Goal: Transaction & Acquisition: Book appointment/travel/reservation

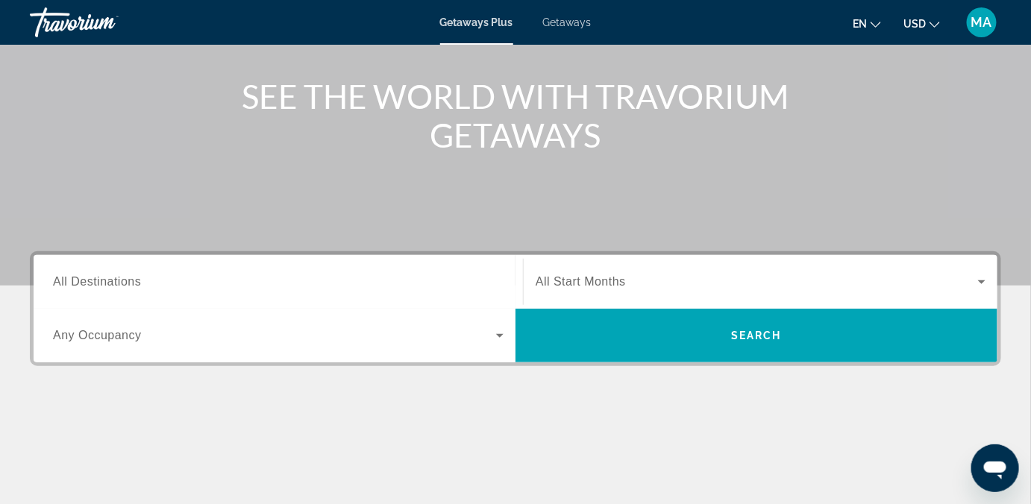
scroll to position [163, 0]
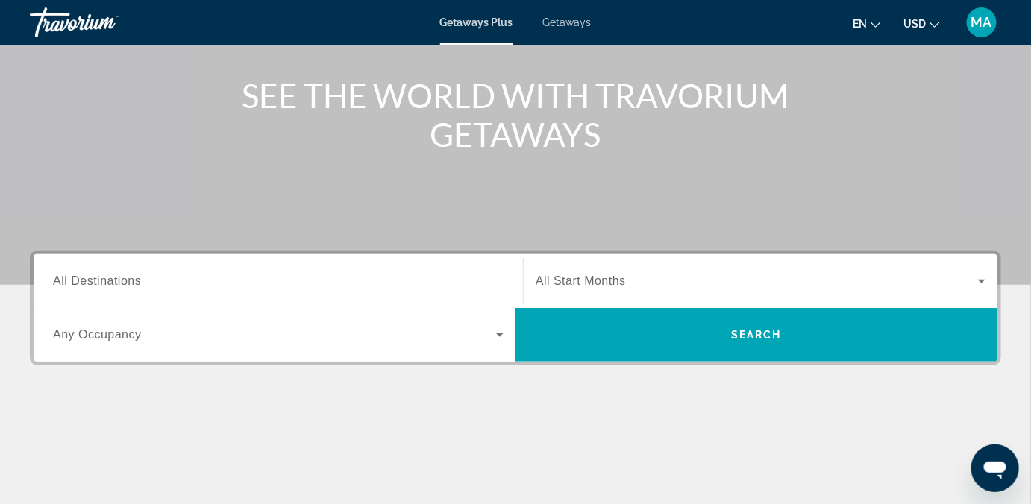
click at [48, 281] on div "Destination All Destinations" at bounding box center [278, 281] width 475 height 43
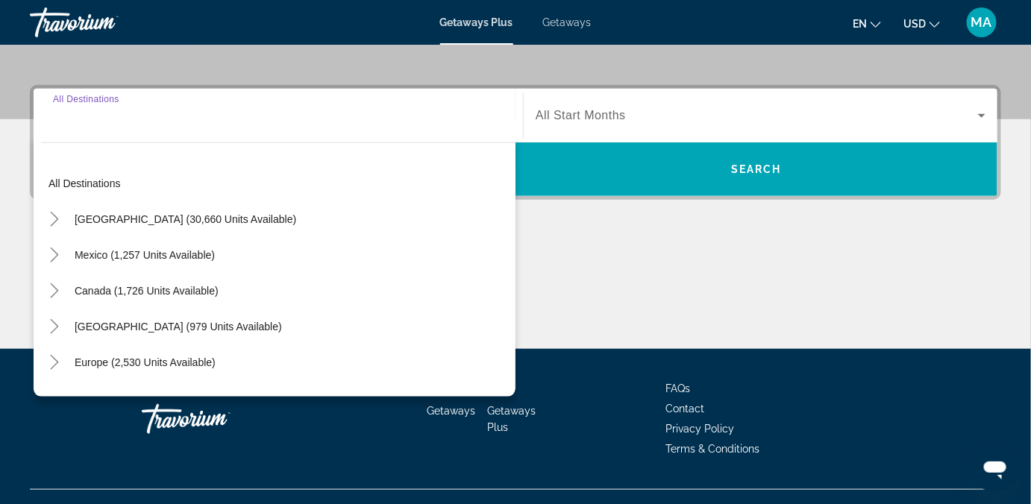
scroll to position [354, 0]
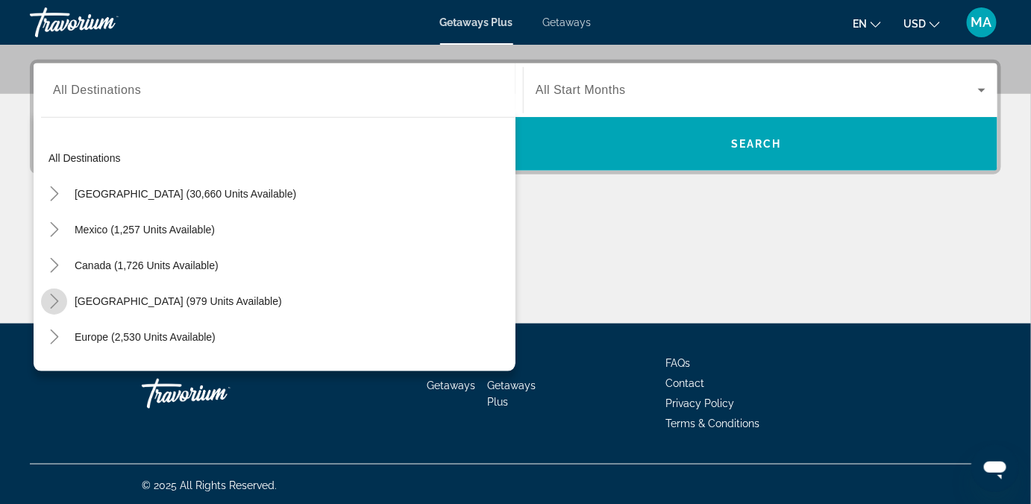
click at [49, 301] on icon "Toggle Caribbean & Atlantic Islands (979 units available)" at bounding box center [54, 301] width 15 height 15
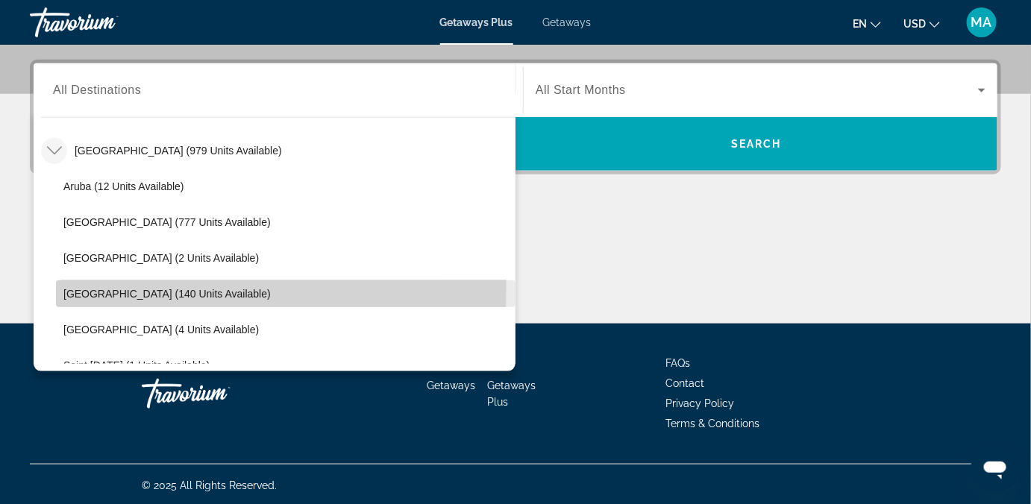
click at [93, 288] on span "[GEOGRAPHIC_DATA] (140 units available)" at bounding box center [166, 294] width 207 height 12
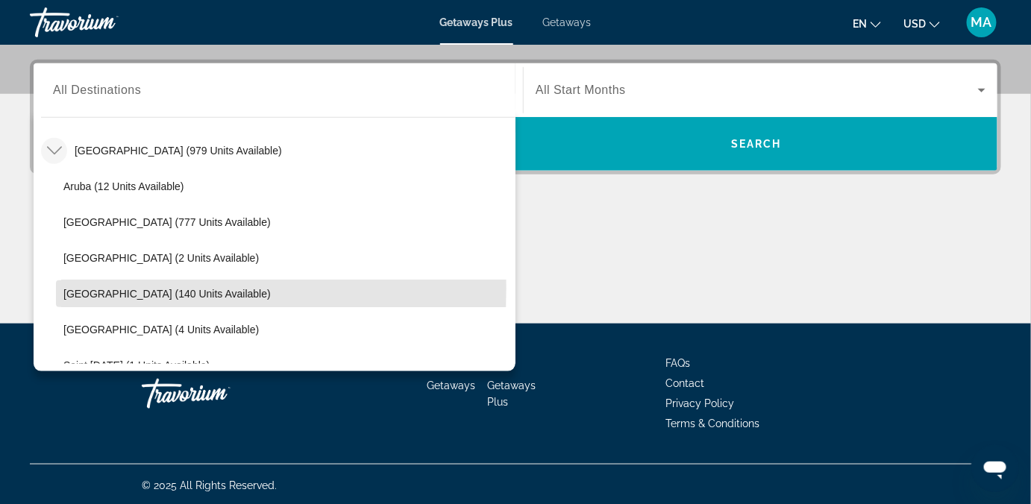
type input "**********"
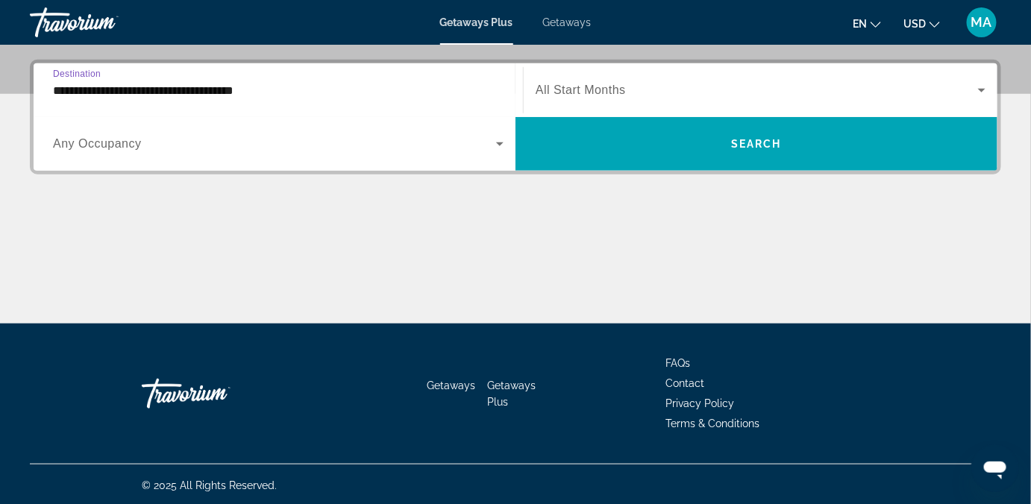
click at [498, 143] on icon "Search widget" at bounding box center [499, 145] width 7 height 4
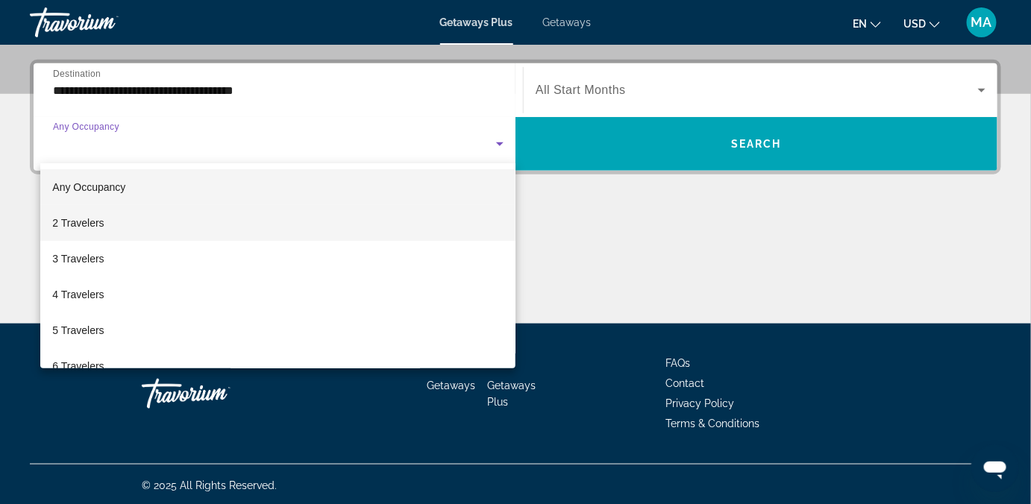
click at [290, 225] on mat-option "2 Travelers" at bounding box center [277, 223] width 475 height 36
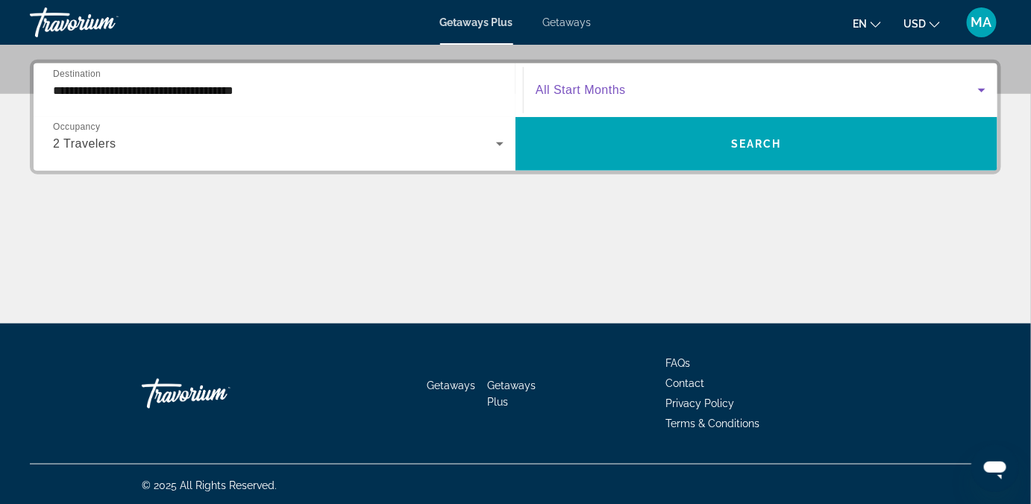
click at [954, 87] on span "Search widget" at bounding box center [757, 90] width 443 height 18
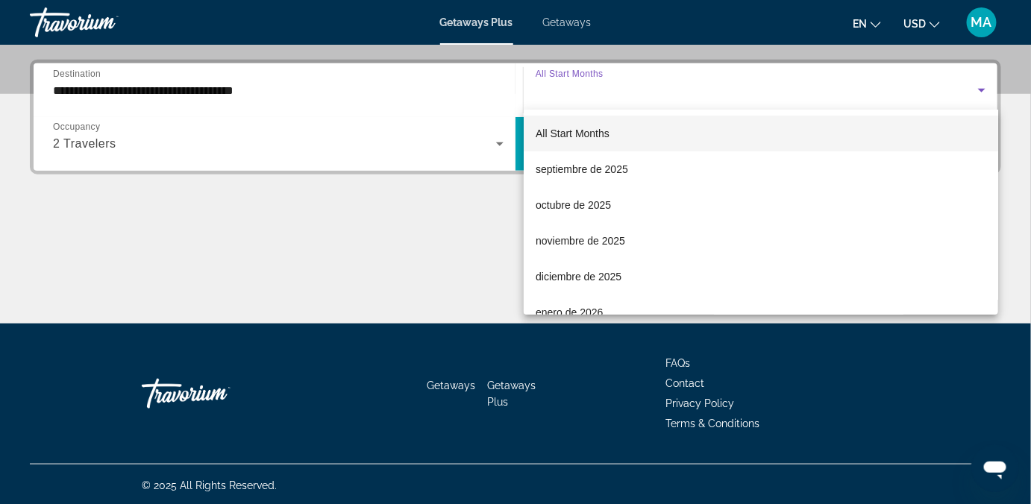
click at [502, 144] on div at bounding box center [515, 252] width 1031 height 504
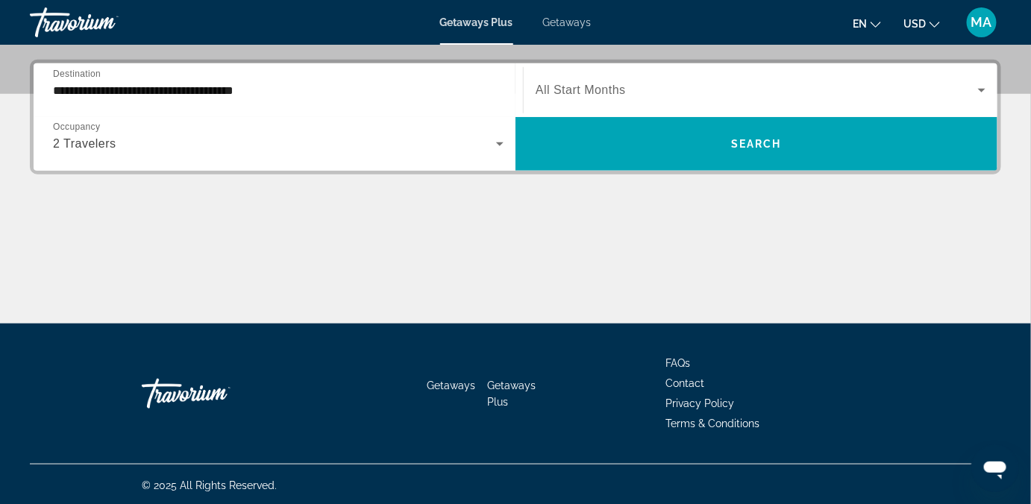
click at [499, 144] on icon "Search widget" at bounding box center [499, 145] width 7 height 4
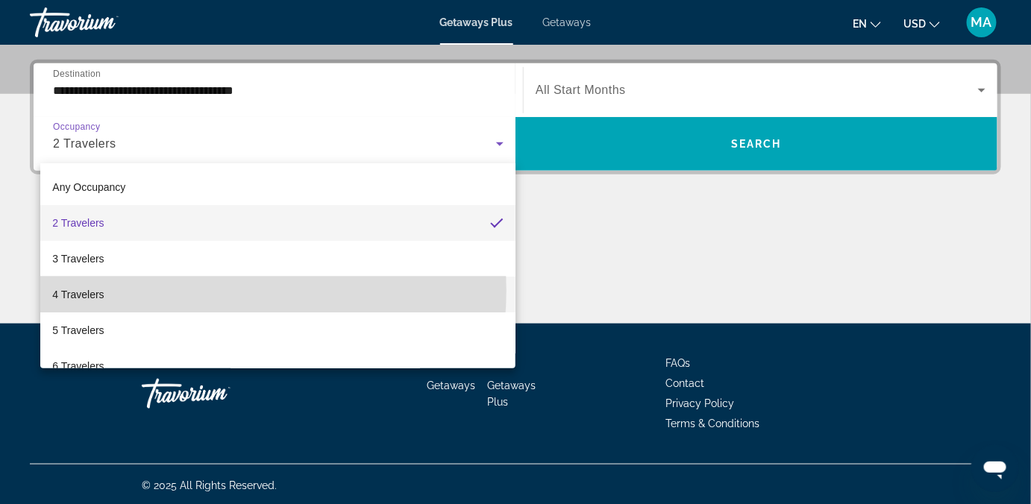
click at [213, 291] on mat-option "4 Travelers" at bounding box center [277, 295] width 475 height 36
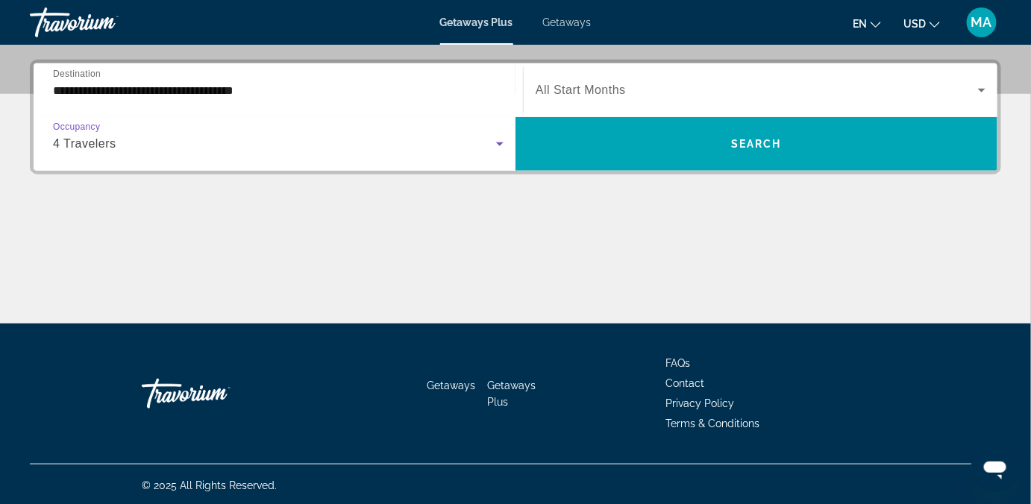
click at [767, 85] on span "Search widget" at bounding box center [757, 90] width 443 height 18
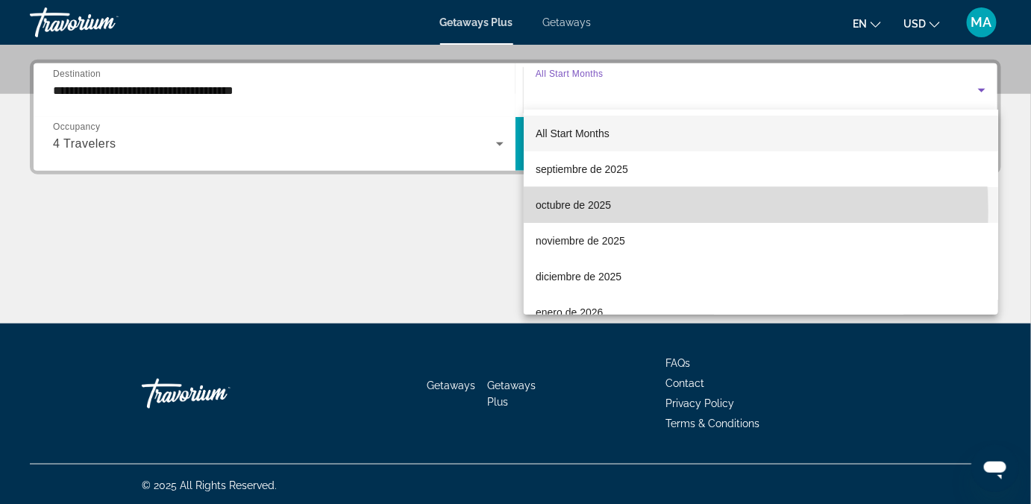
click at [561, 212] on span "octubre de 2025" at bounding box center [573, 205] width 75 height 18
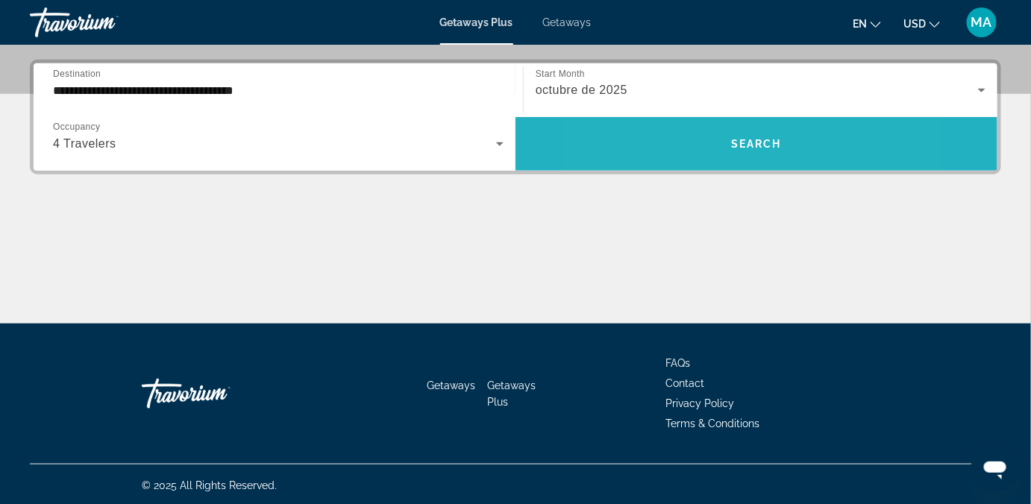
click at [686, 141] on span "Search widget" at bounding box center [757, 144] width 482 height 36
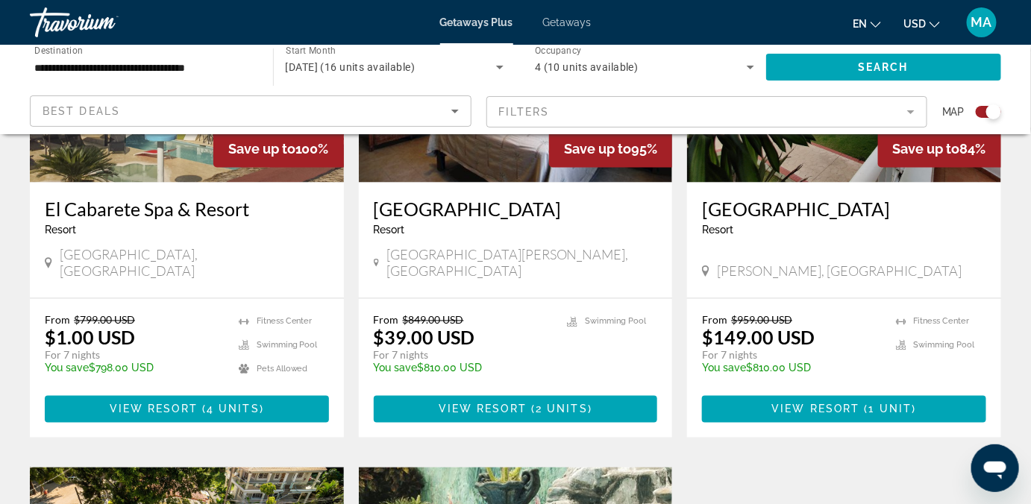
scroll to position [624, 0]
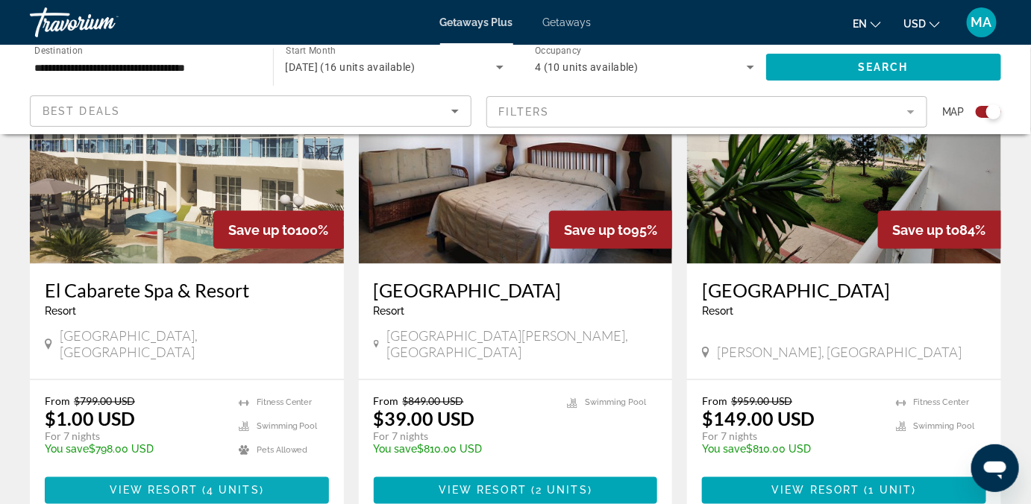
click at [189, 485] on span "View Resort" at bounding box center [154, 491] width 88 height 12
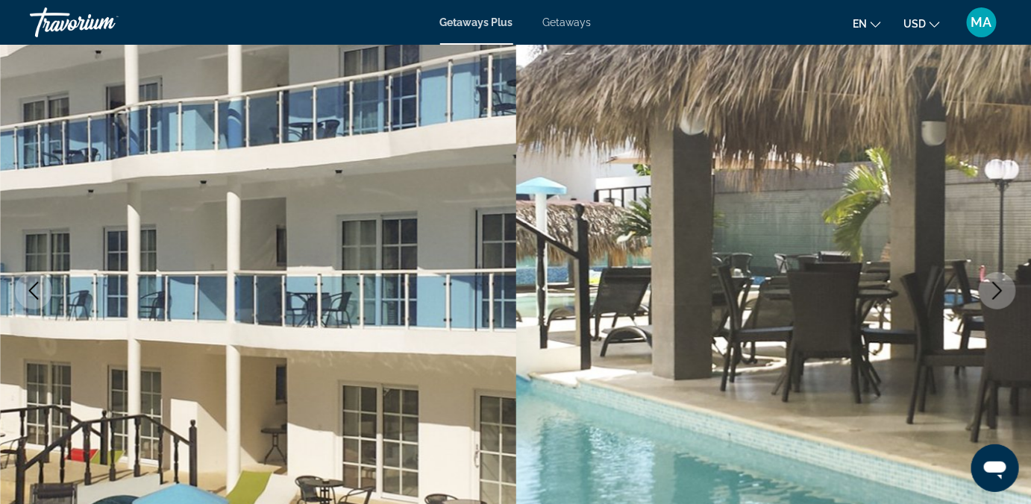
scroll to position [135, 0]
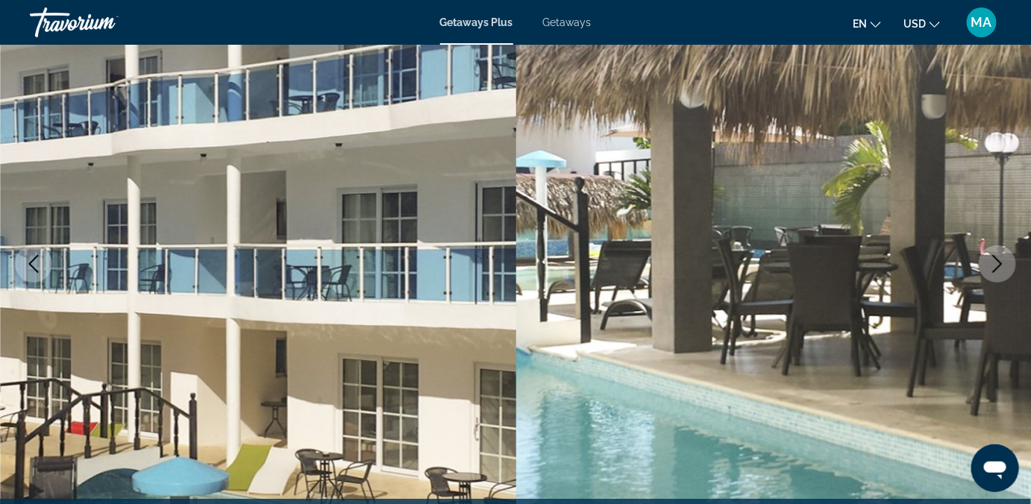
click at [997, 263] on icon "Next image" at bounding box center [998, 264] width 18 height 18
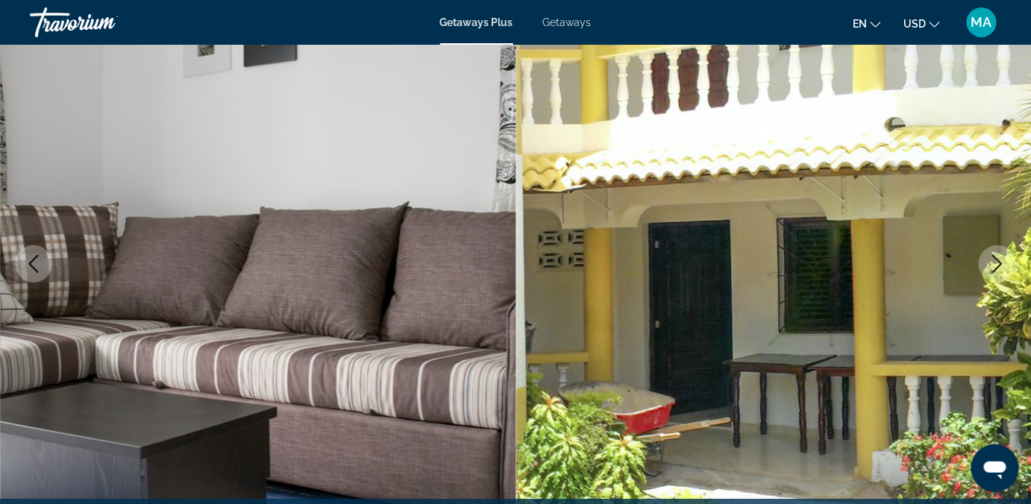
click at [997, 263] on icon "Next image" at bounding box center [998, 264] width 18 height 18
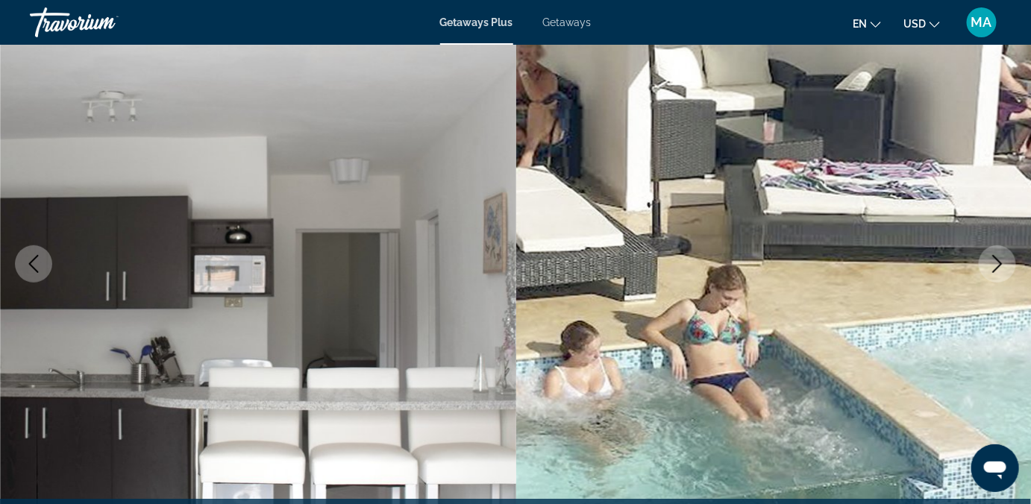
click at [997, 263] on icon "Next image" at bounding box center [998, 264] width 18 height 18
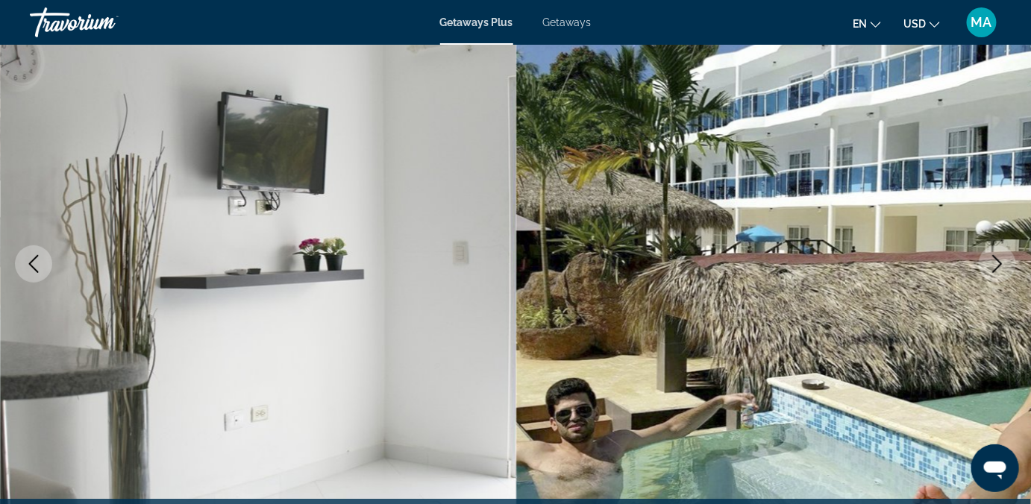
click at [997, 261] on icon "Next image" at bounding box center [998, 264] width 18 height 18
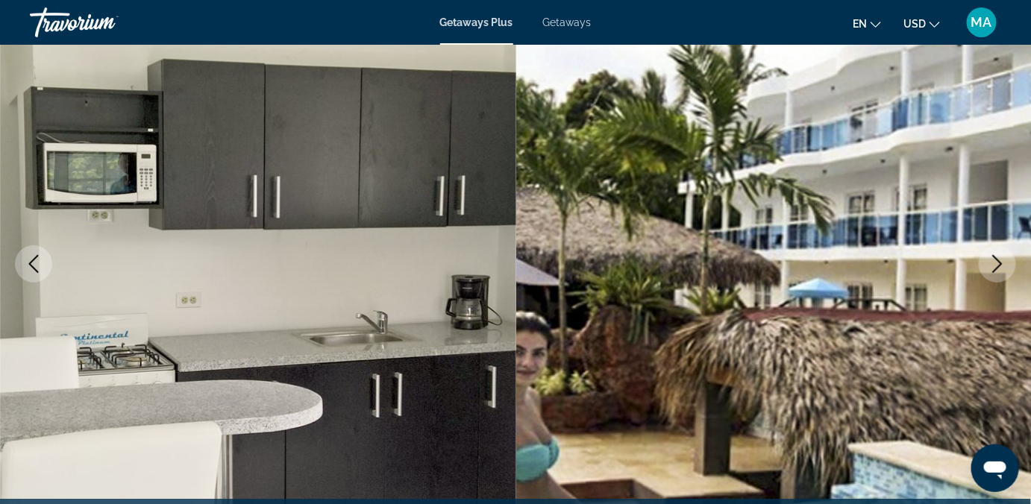
click at [992, 263] on icon "Next image" at bounding box center [998, 264] width 18 height 18
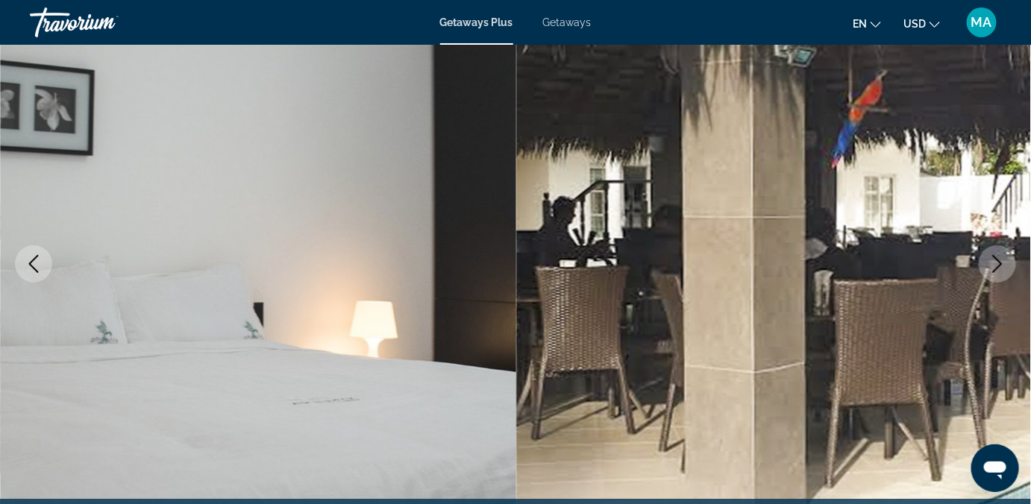
click at [992, 263] on icon "Next image" at bounding box center [998, 264] width 18 height 18
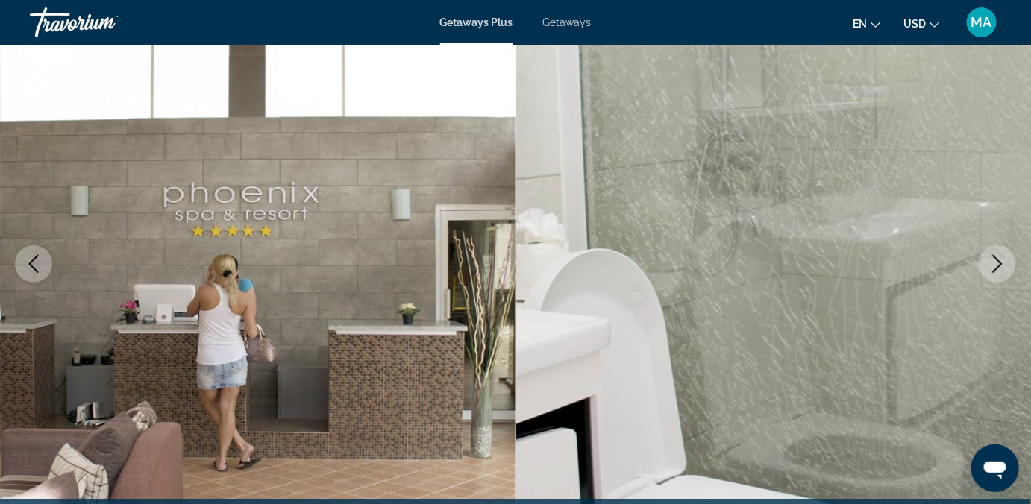
click at [987, 260] on button "Next image" at bounding box center [997, 264] width 37 height 37
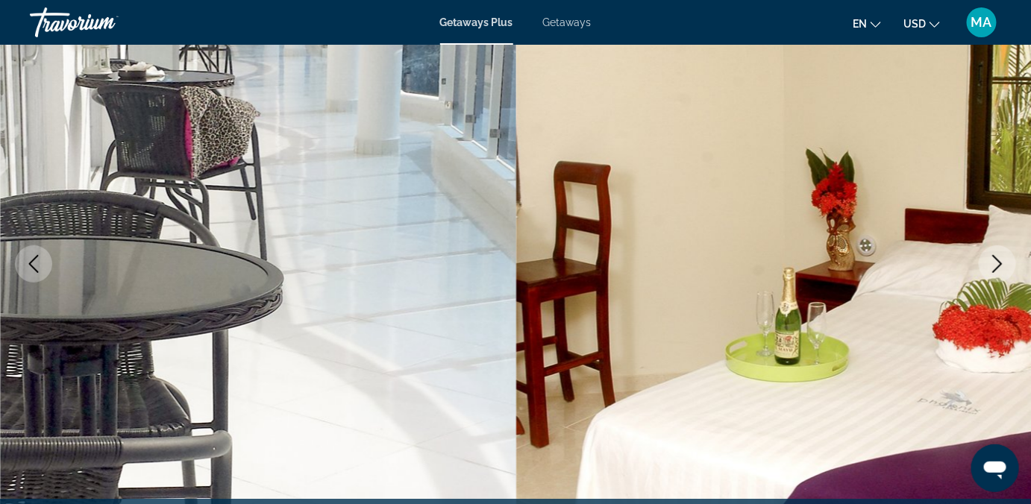
click at [987, 260] on button "Next image" at bounding box center [997, 264] width 37 height 37
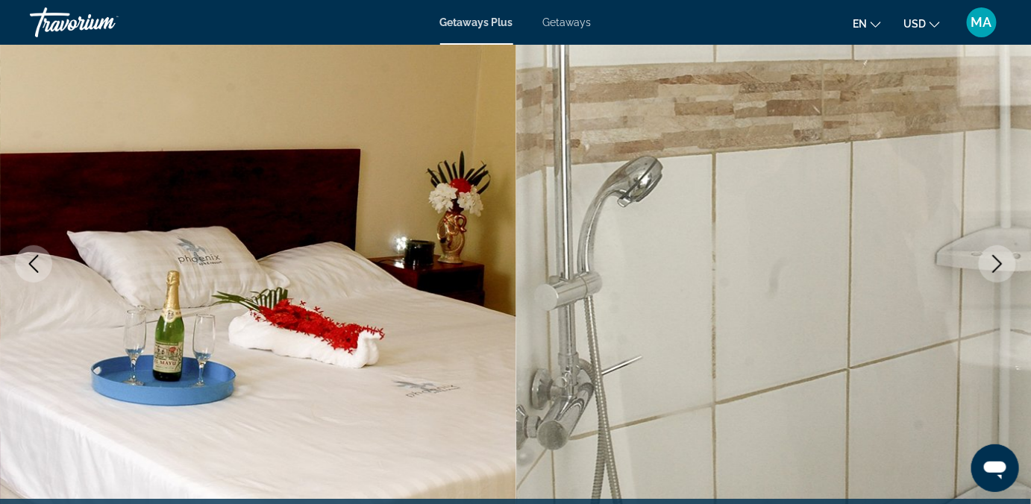
click at [987, 260] on button "Next image" at bounding box center [997, 264] width 37 height 37
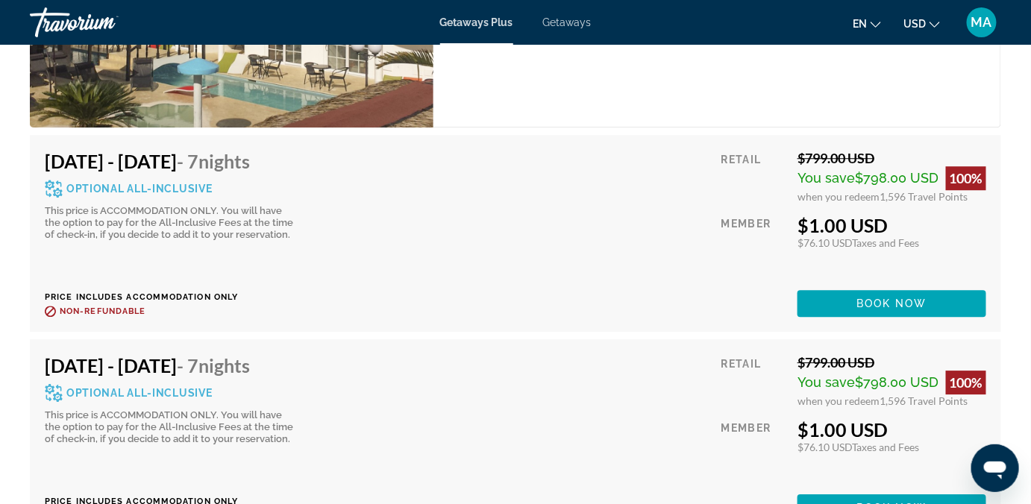
scroll to position [3174, 0]
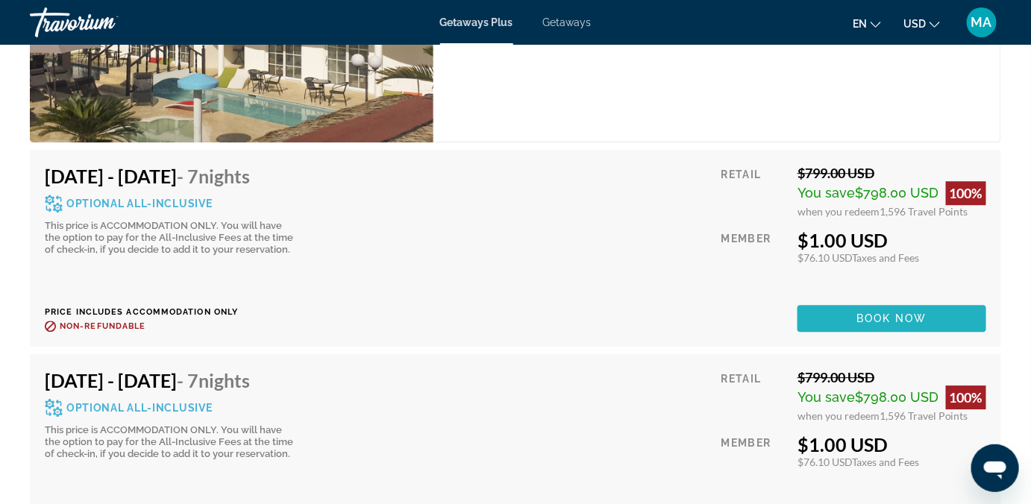
click at [927, 313] on span "Book now" at bounding box center [892, 319] width 71 height 12
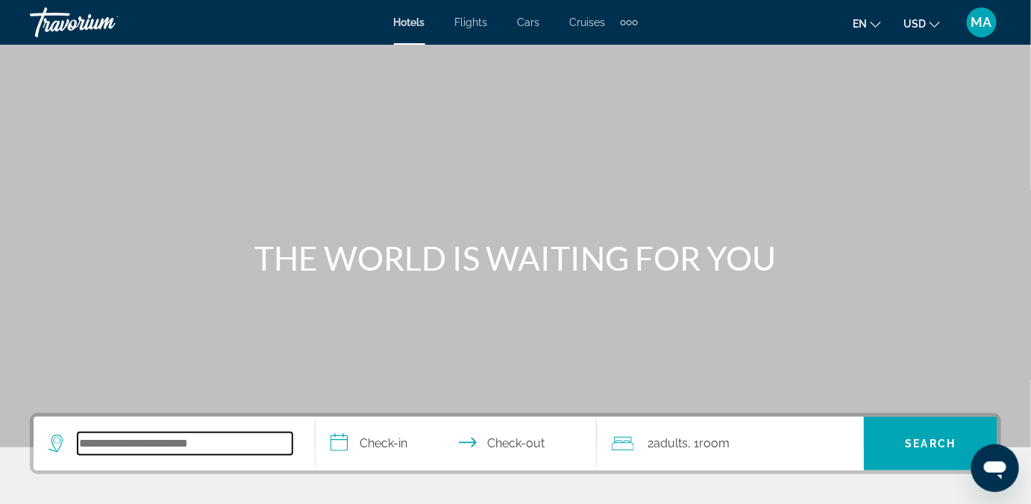
click at [92, 445] on input "Search widget" at bounding box center [185, 444] width 215 height 22
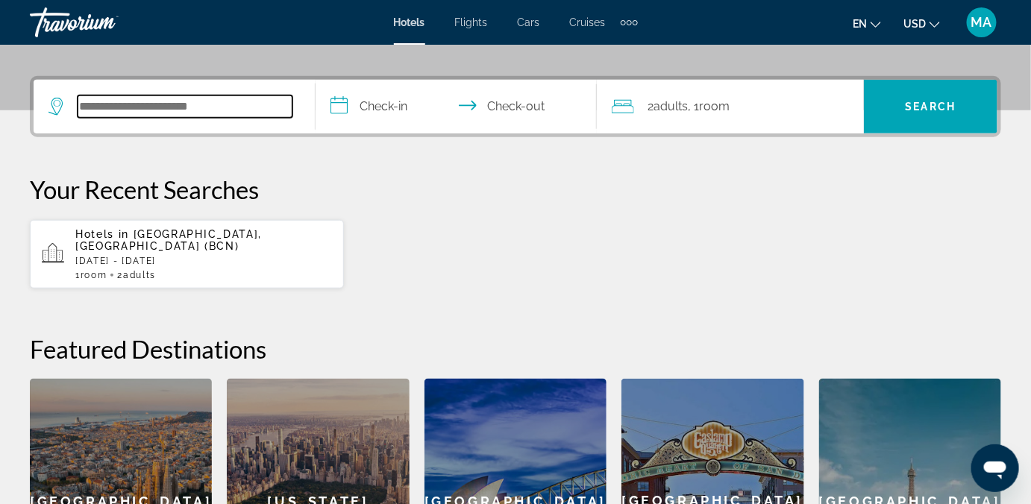
scroll to position [364, 0]
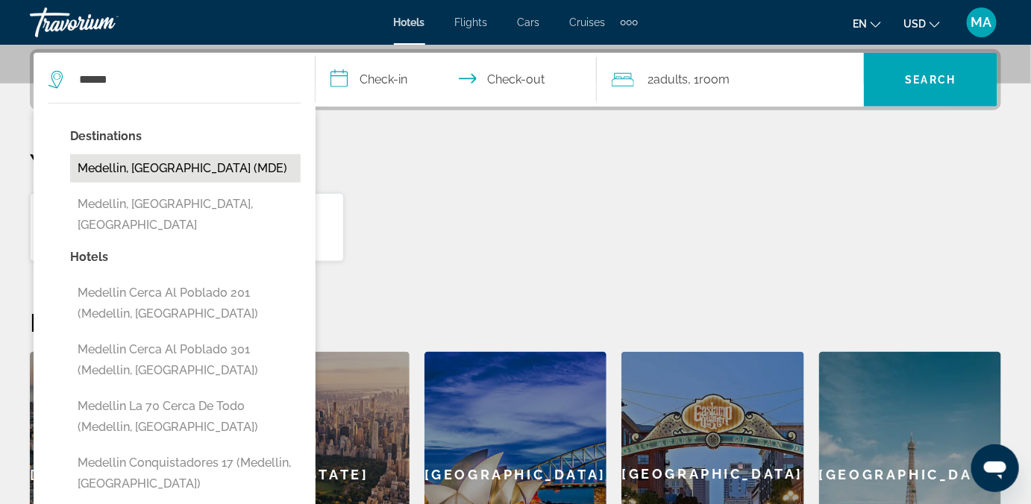
click at [151, 163] on button "Medellin, Colombia (MDE)" at bounding box center [185, 168] width 231 height 28
type input "**********"
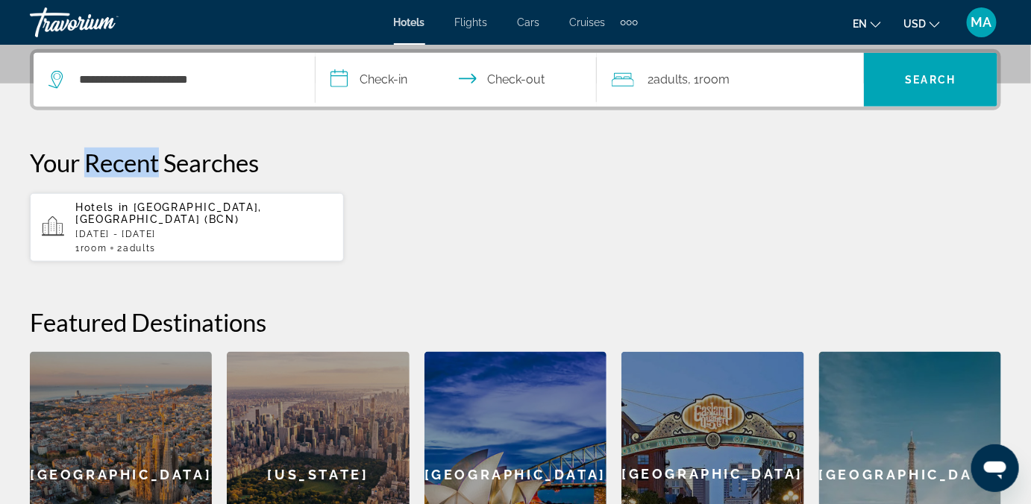
click at [151, 163] on p "Your Recent Searches" at bounding box center [516, 163] width 972 height 30
click at [383, 75] on input "**********" at bounding box center [460, 82] width 288 height 58
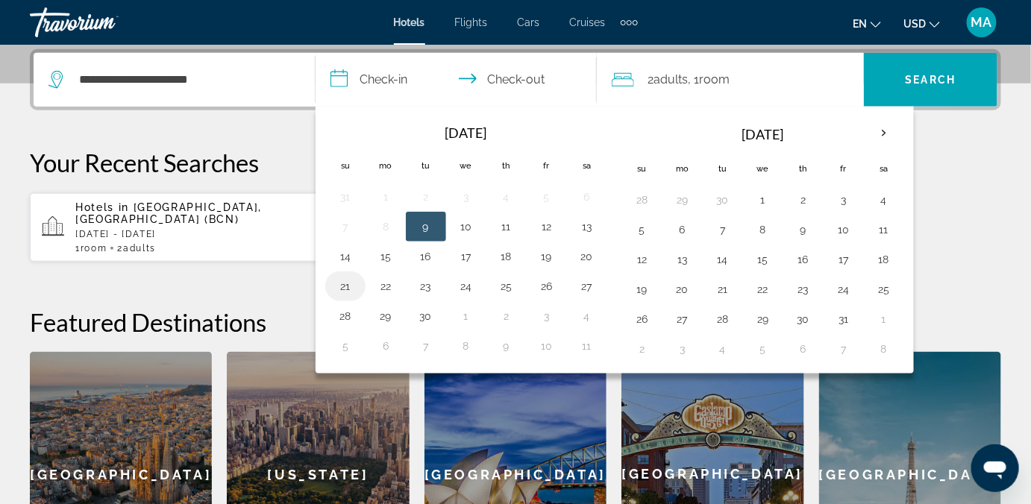
click at [346, 279] on button "21" at bounding box center [346, 286] width 24 height 21
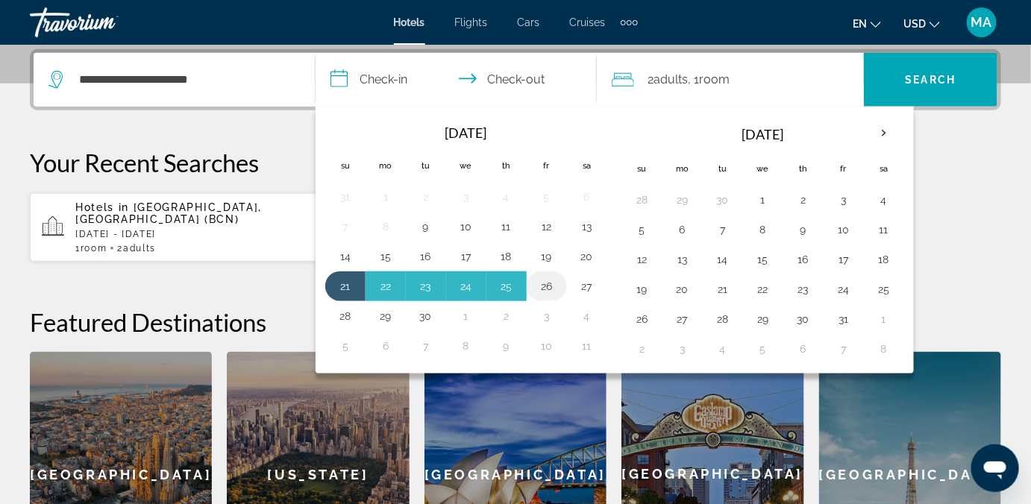
click at [547, 278] on button "26" at bounding box center [547, 286] width 24 height 21
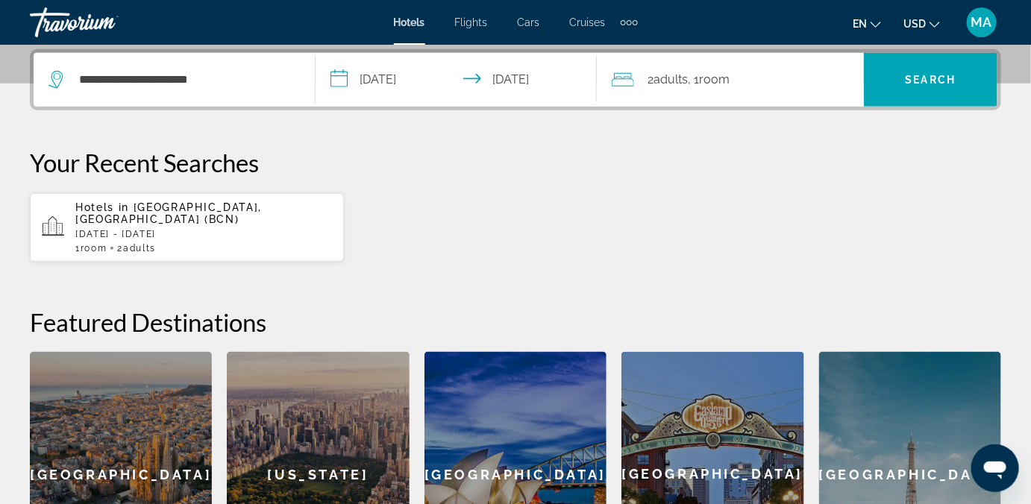
click at [358, 76] on input "**********" at bounding box center [460, 82] width 288 height 58
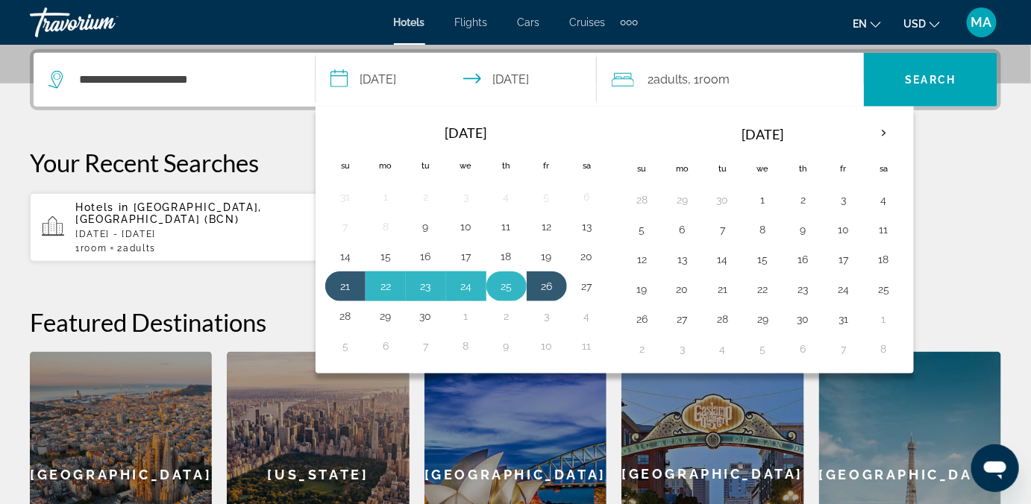
click at [507, 287] on button "25" at bounding box center [507, 286] width 24 height 21
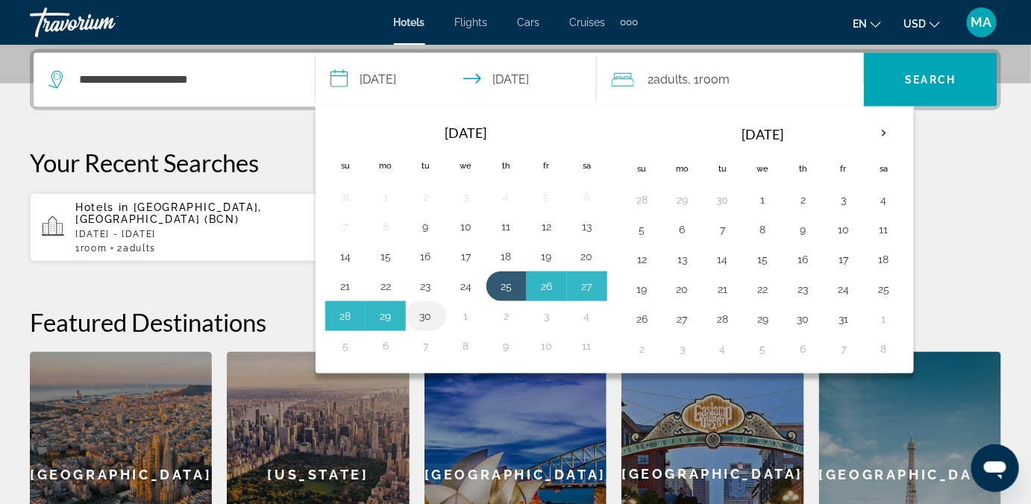
click at [429, 310] on button "30" at bounding box center [426, 316] width 24 height 21
type input "**********"
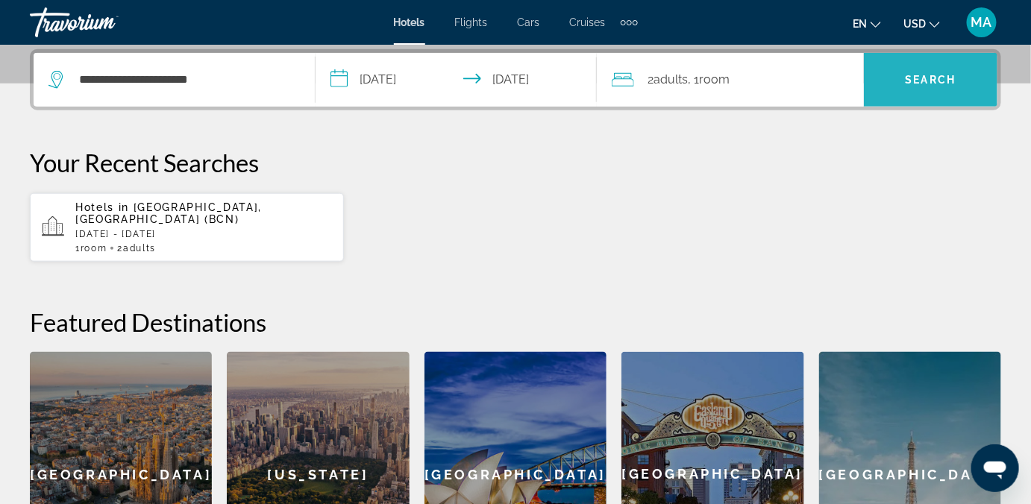
click at [925, 81] on span "Search" at bounding box center [931, 80] width 51 height 12
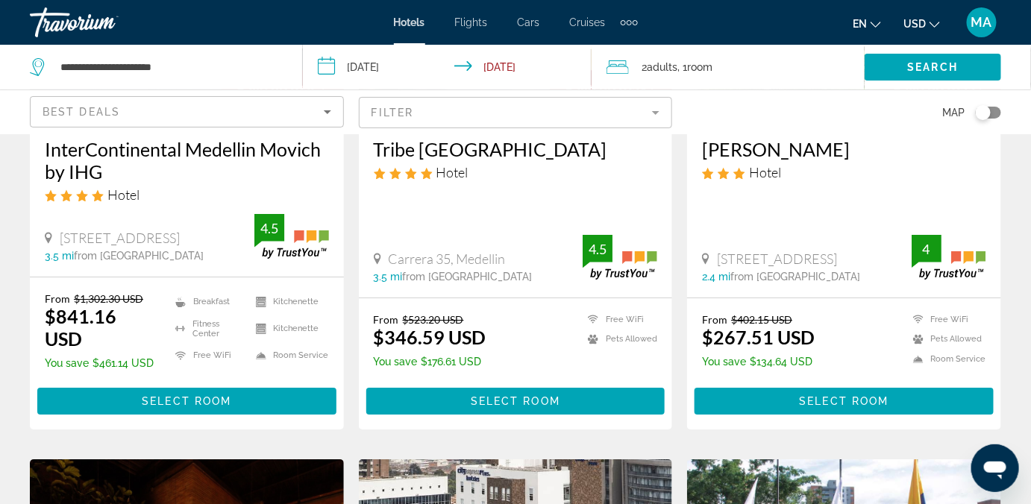
scroll to position [1469, 0]
